Goal: Task Accomplishment & Management: Manage account settings

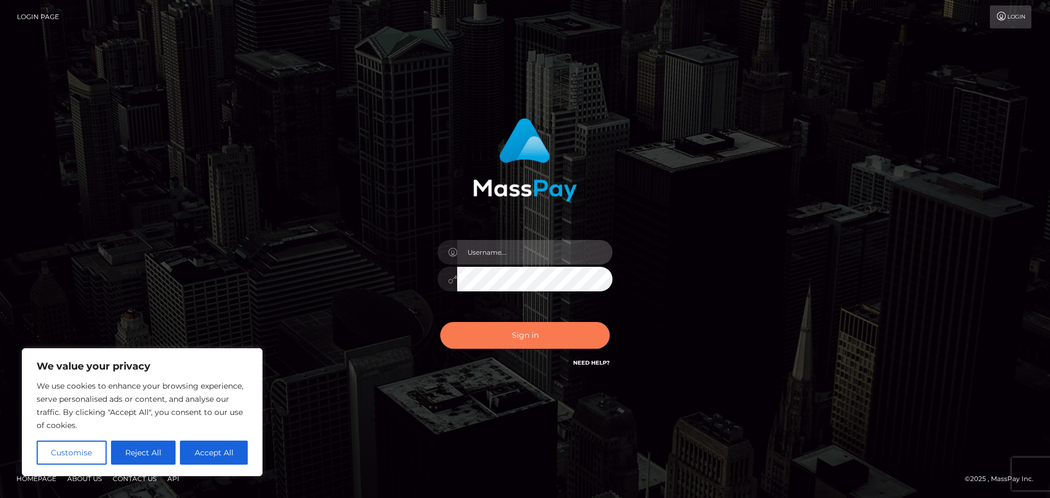
type input "hello.feetfinder"
click at [543, 333] on button "Sign in" at bounding box center [524, 335] width 169 height 27
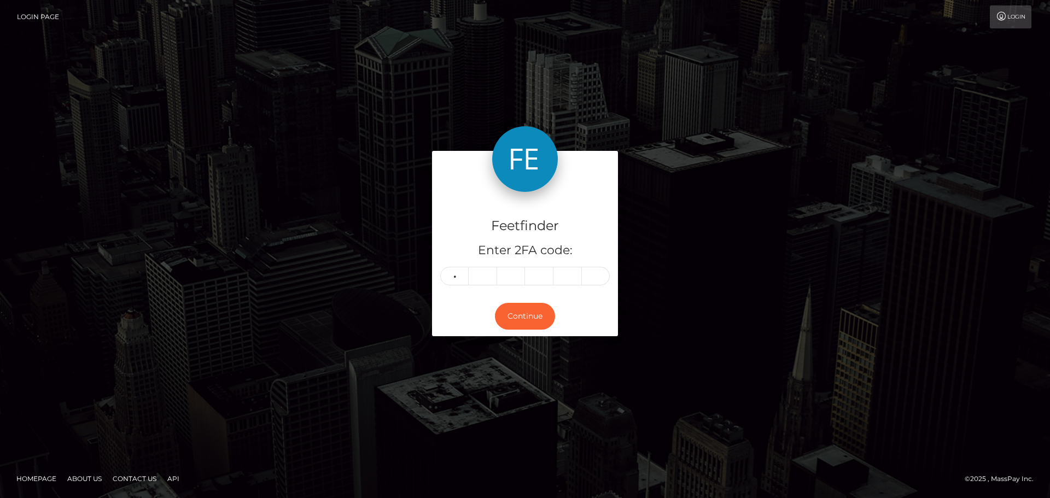
type input "6"
type input "2"
type input "8"
type input "4"
type input "1"
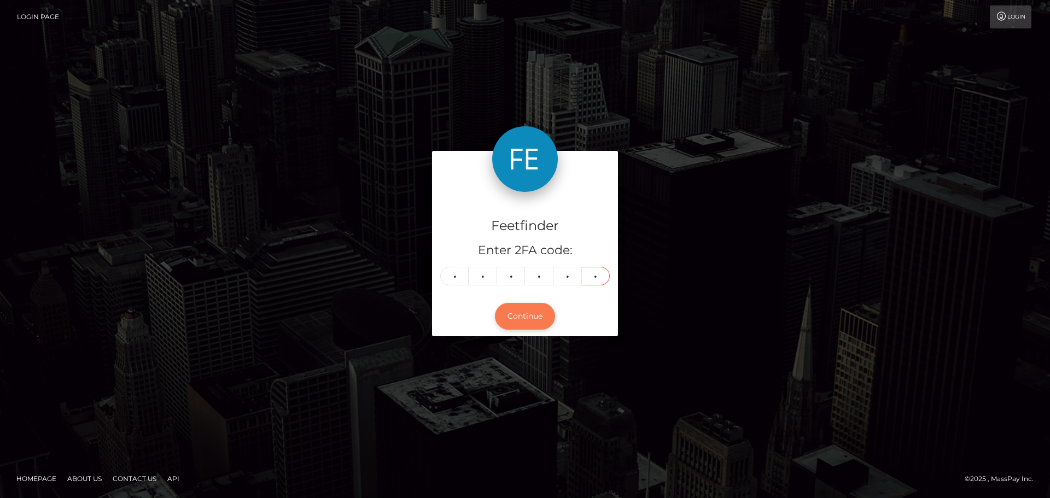
type input "6"
click at [527, 315] on button "Continue" at bounding box center [525, 316] width 60 height 27
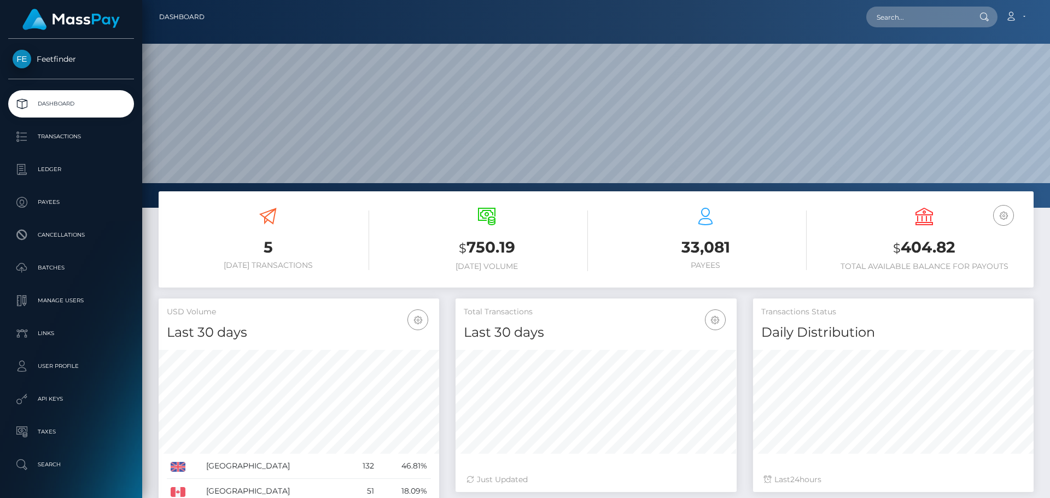
scroll to position [194, 281]
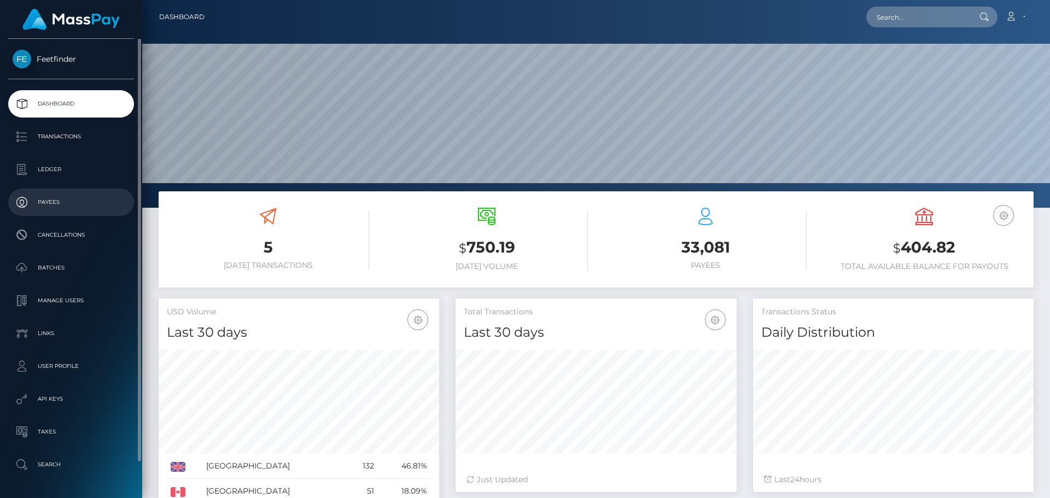
click at [52, 204] on p "Payees" at bounding box center [71, 202] width 117 height 16
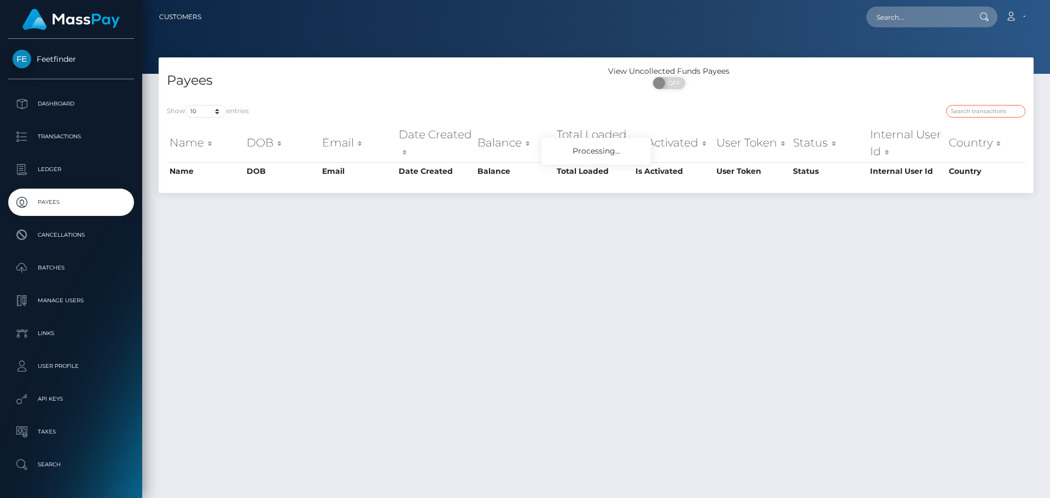
click at [971, 109] on input "search" at bounding box center [985, 111] width 79 height 13
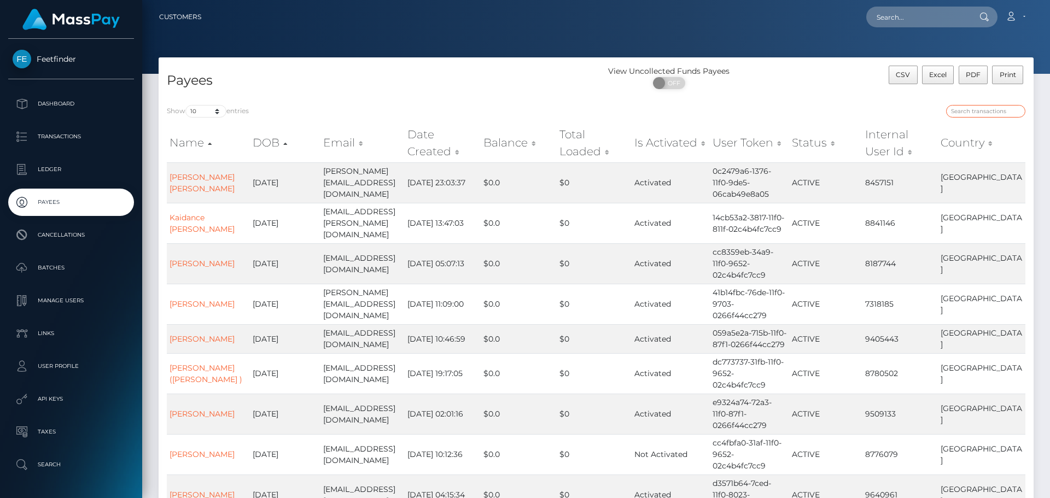
paste input "8428c105-8652-11f0-8023-0266f44cc279"
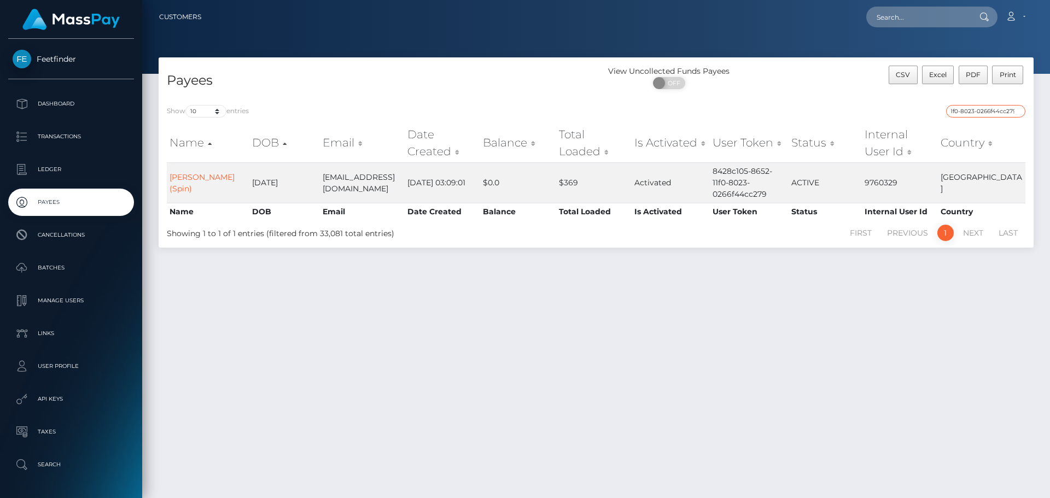
type input "8428c105-8652-11f0-8023-0266f44cc279"
